Goal: Task Accomplishment & Management: Complete application form

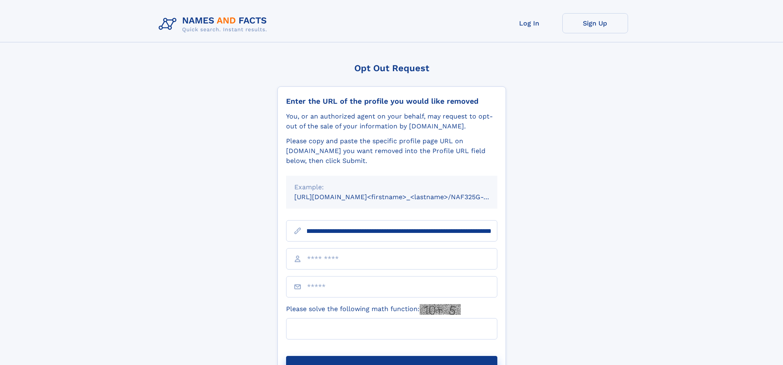
scroll to position [0, 96]
type input "**********"
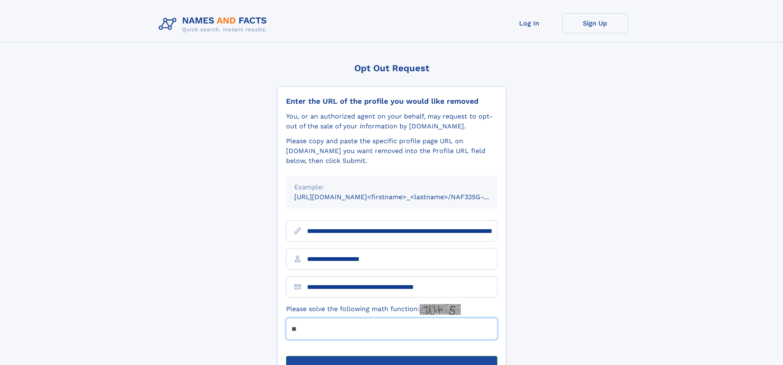
type input "**"
click at [391, 356] on button "Submit Opt Out Request" at bounding box center [391, 369] width 211 height 26
